Goal: Task Accomplishment & Management: Manage account settings

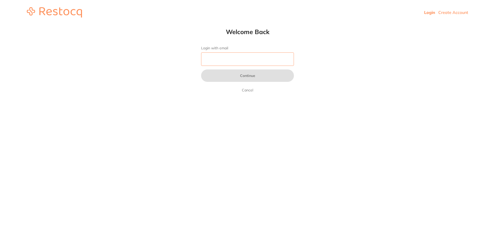
click at [235, 61] on input "Login with email" at bounding box center [247, 58] width 93 height 13
drag, startPoint x: 473, startPoint y: 1, endPoint x: 234, endPoint y: 57, distance: 245.4
click at [234, 57] on input "Login with email" at bounding box center [247, 58] width 93 height 13
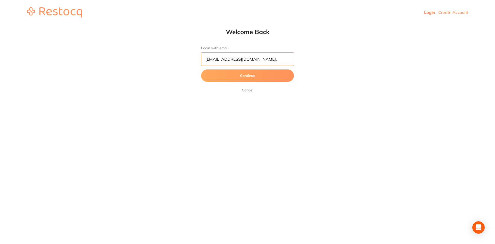
click at [234, 57] on input "[EMAIL_ADDRESS][DOMAIN_NAME]." at bounding box center [247, 58] width 93 height 13
click at [284, 62] on input "[EMAIL_ADDRESS][DOMAIN_NAME]." at bounding box center [247, 58] width 93 height 13
type input "[EMAIL_ADDRESS][DOMAIN_NAME]"
click at [262, 78] on button "Continue" at bounding box center [247, 75] width 93 height 12
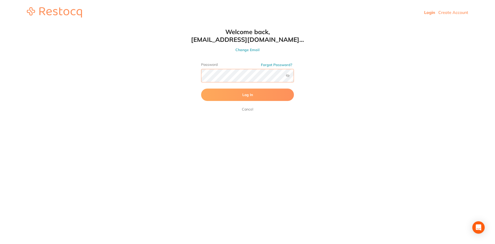
click at [201, 88] on button "Log In" at bounding box center [247, 94] width 93 height 12
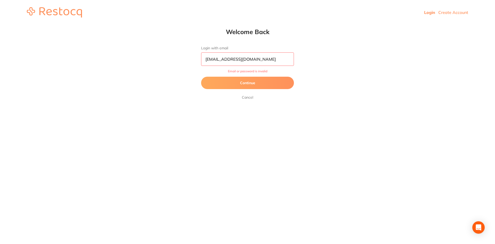
click at [396, 25] on html "Login Create Account Welcome Back Login with email [EMAIL_ADDRESS][DOMAIN_NAME]…" at bounding box center [247, 12] width 495 height 25
